Goal: Transaction & Acquisition: Subscribe to service/newsletter

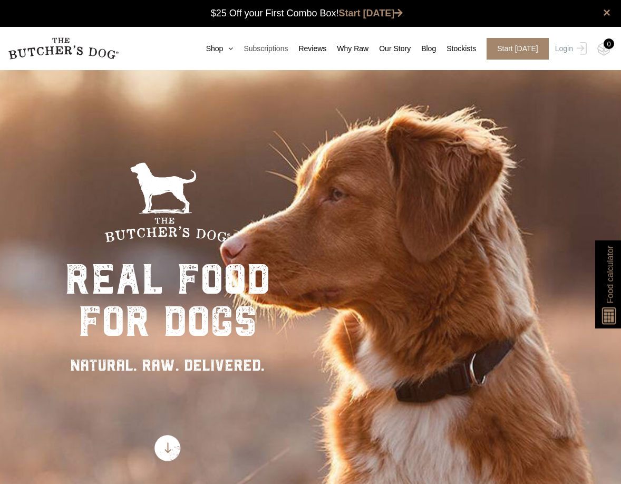
click at [233, 51] on link "Subscriptions" at bounding box center [260, 48] width 55 height 11
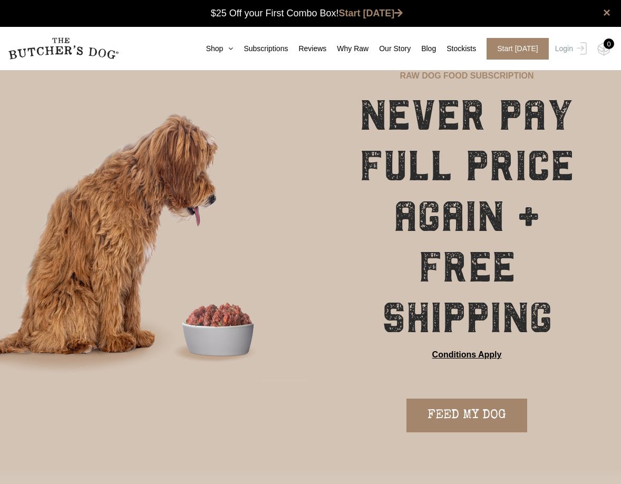
click at [228, 47] on icon at bounding box center [228, 48] width 10 height 7
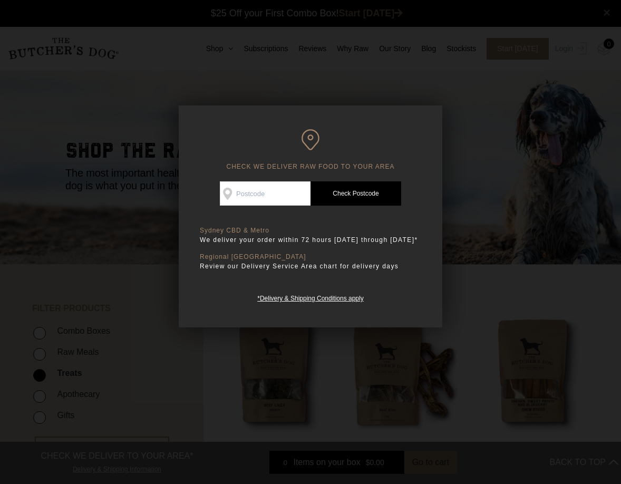
click at [525, 158] on div at bounding box center [310, 242] width 621 height 484
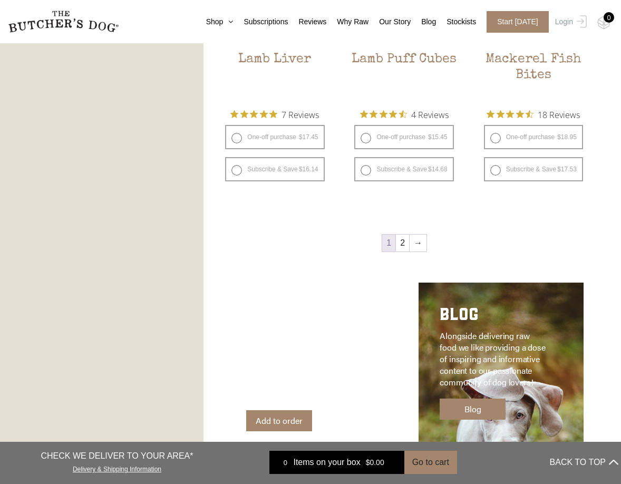
scroll to position [1242, 0]
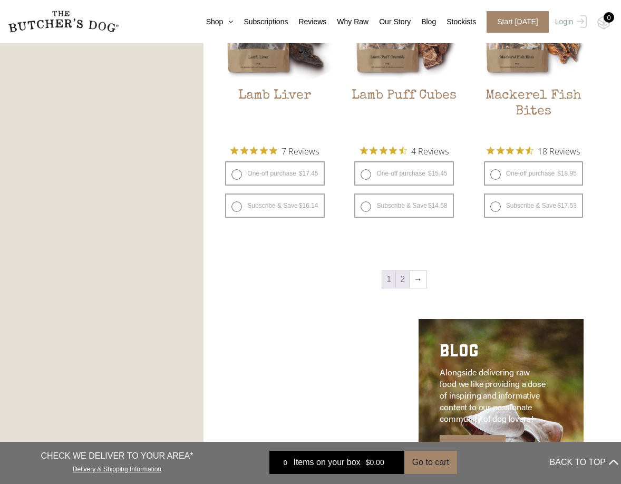
click at [398, 278] on link "2" at bounding box center [402, 279] width 13 height 17
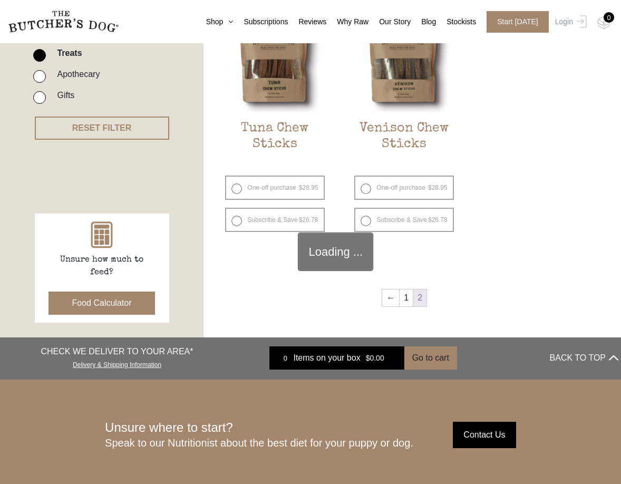
scroll to position [248, 0]
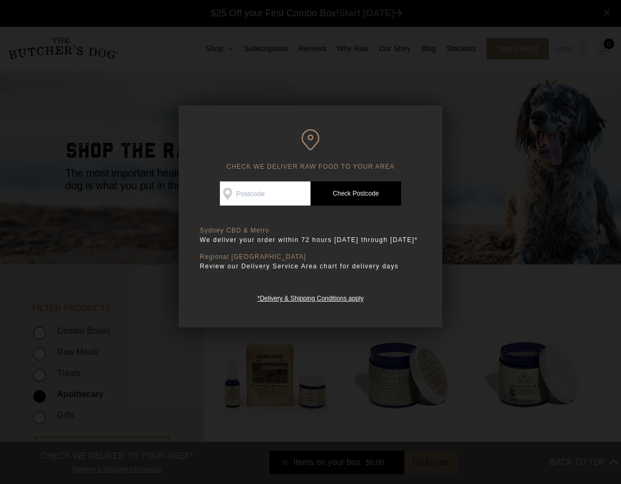
click at [516, 158] on div at bounding box center [310, 242] width 621 height 484
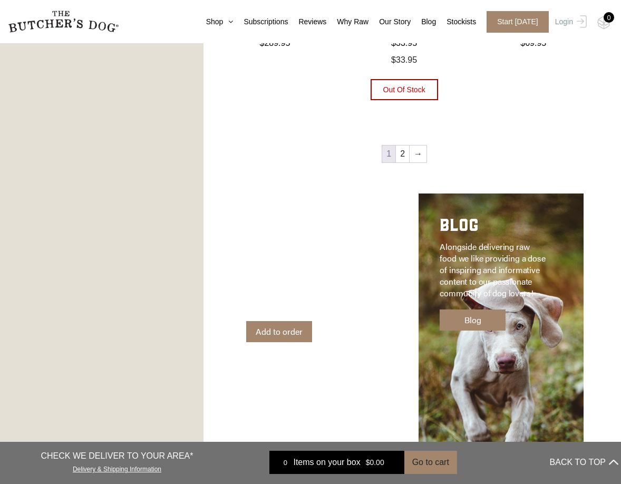
scroll to position [1223, 0]
